Goal: Navigation & Orientation: Find specific page/section

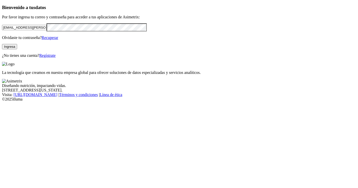
click at [17, 49] on button "Ingresa" at bounding box center [9, 46] width 15 height 5
